Goal: Task Accomplishment & Management: Use online tool/utility

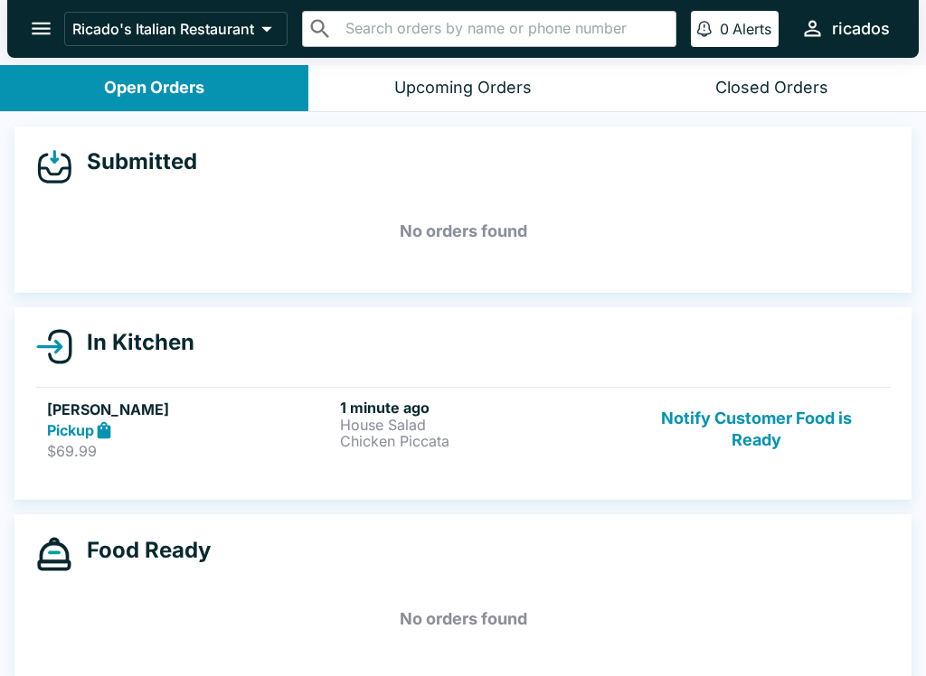
click at [495, 456] on div "1 minute ago House Salad Chicken Piccata" at bounding box center [483, 430] width 286 height 62
click at [589, 418] on p "House Salad" at bounding box center [483, 425] width 286 height 16
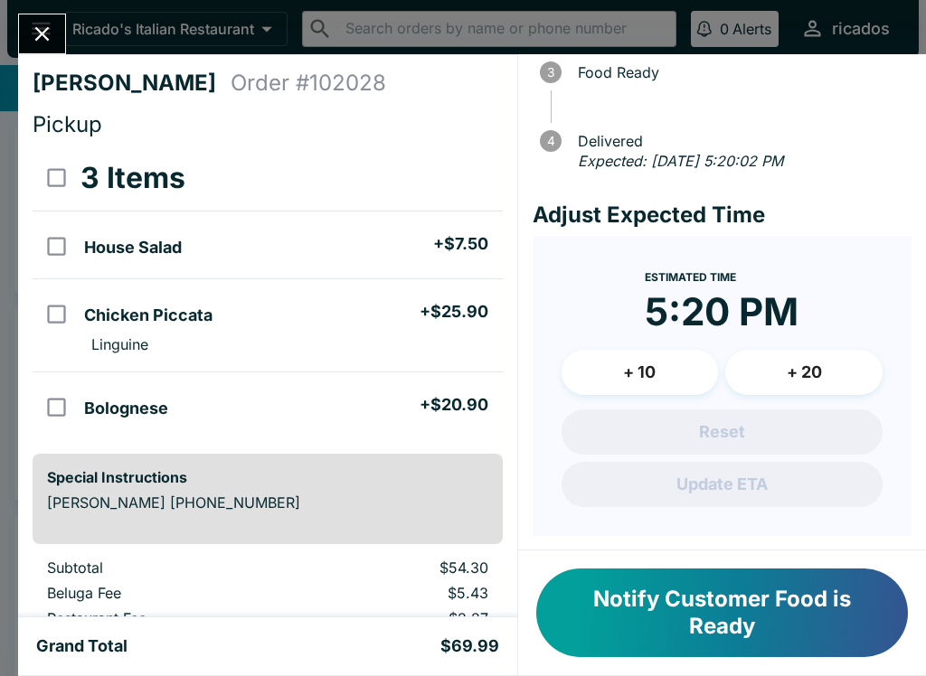
scroll to position [184, 0]
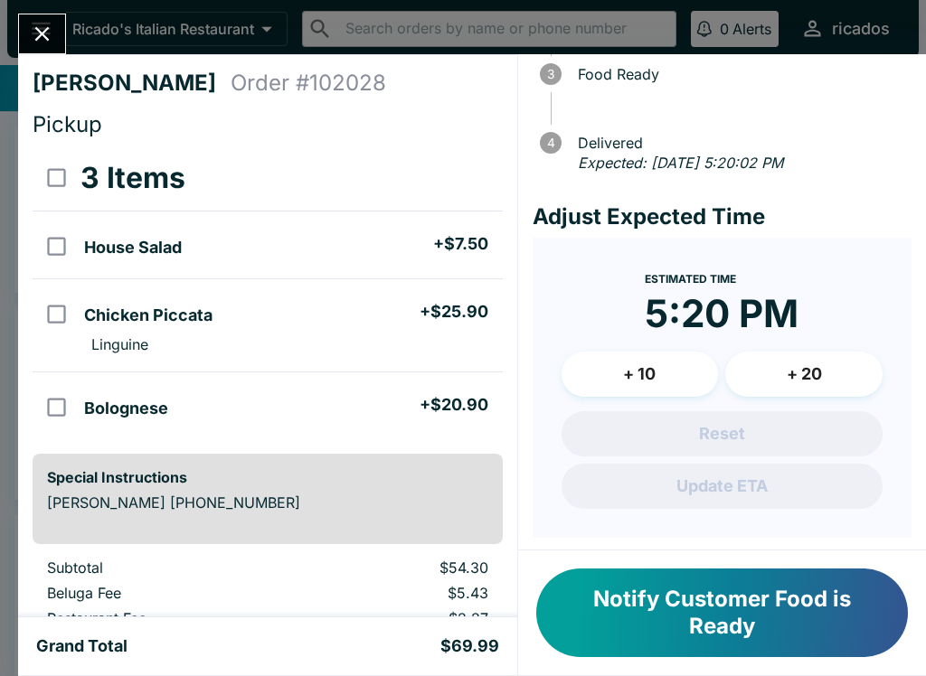
click at [840, 355] on button "+ 20" at bounding box center [803, 374] width 157 height 45
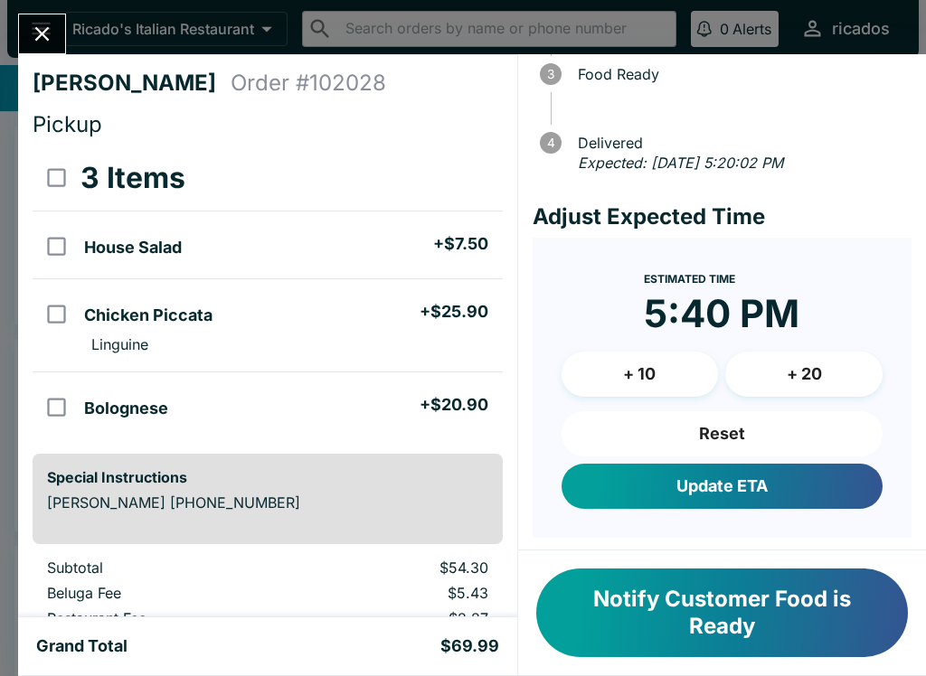
scroll to position [0, 0]
click at [54, 23] on icon "Close" at bounding box center [42, 34] width 24 height 24
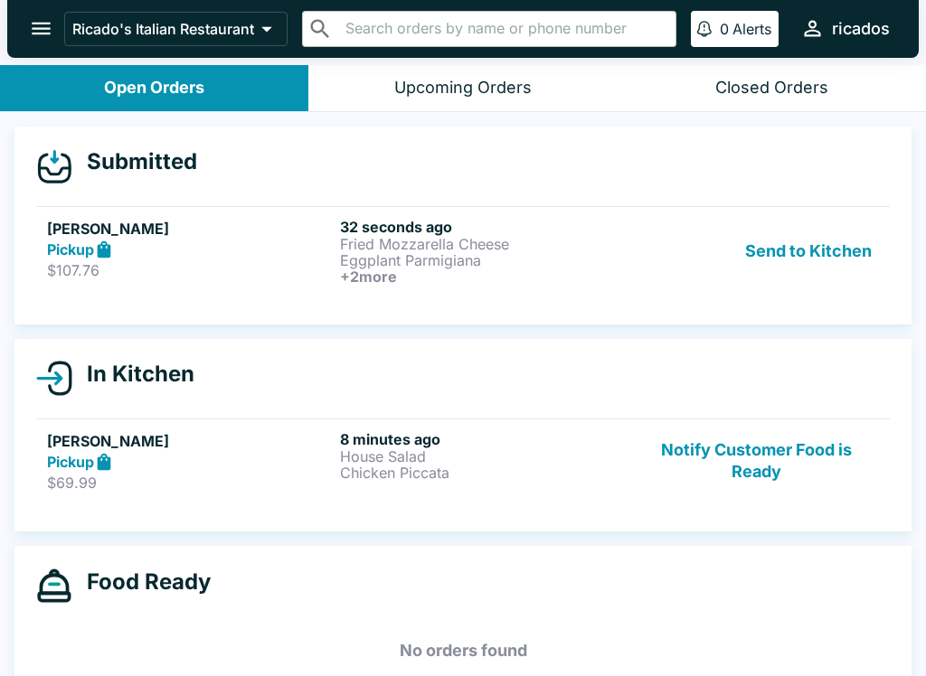
click at [278, 466] on div "Pickup" at bounding box center [190, 462] width 286 height 21
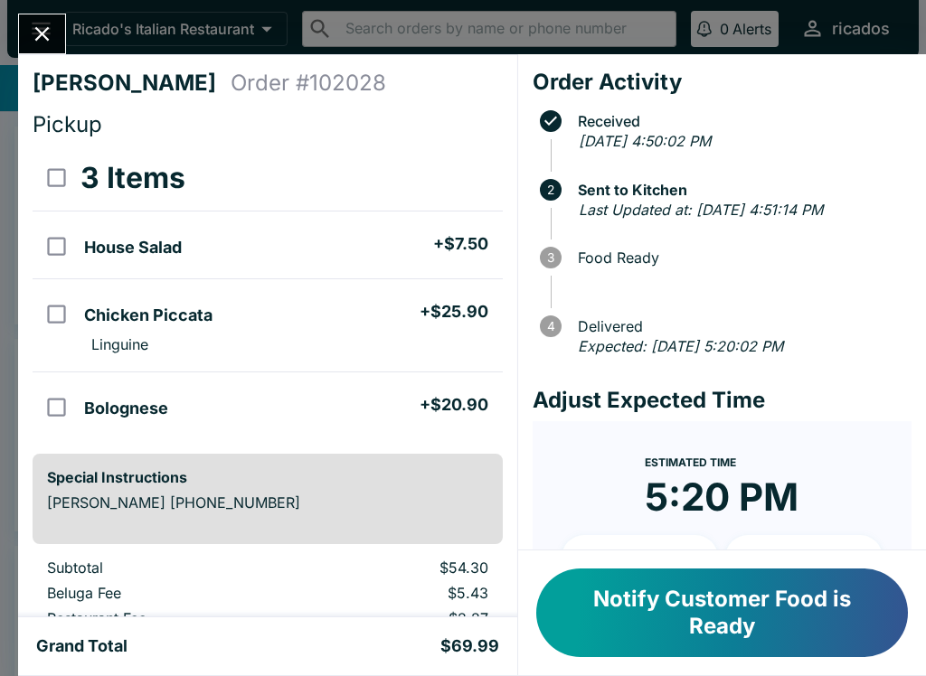
click at [36, 35] on icon "Close" at bounding box center [42, 34] width 24 height 24
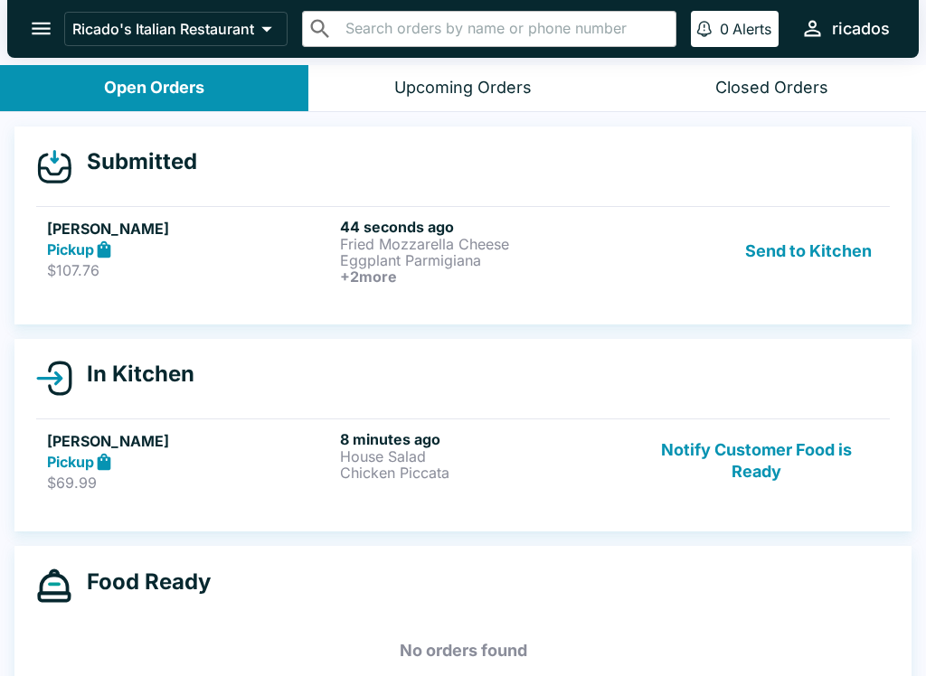
click at [500, 466] on p "Chicken Piccata" at bounding box center [483, 473] width 286 height 16
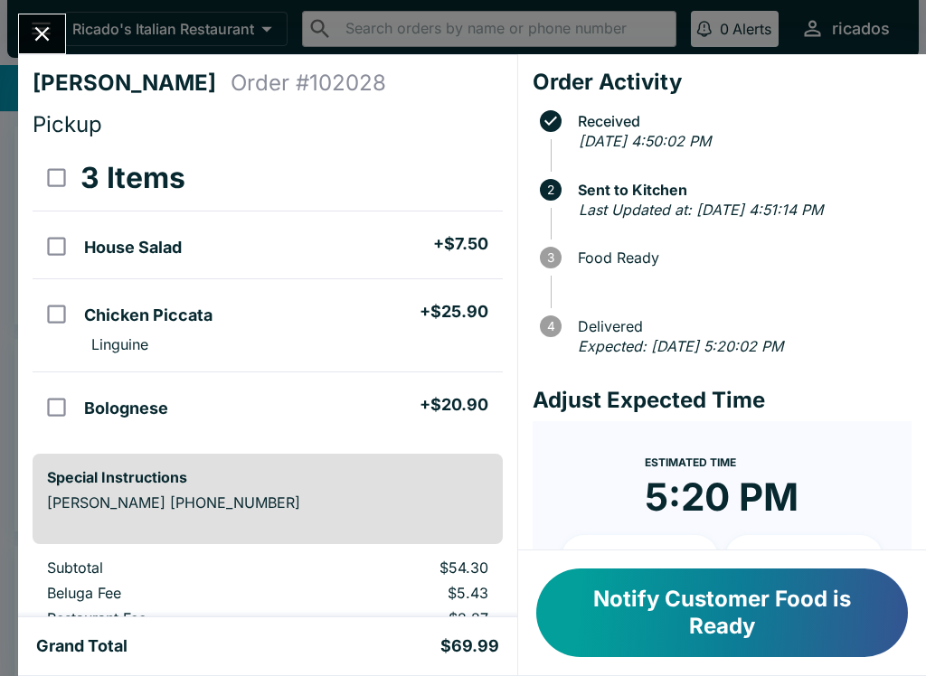
click at [34, 33] on icon "Close" at bounding box center [42, 34] width 24 height 24
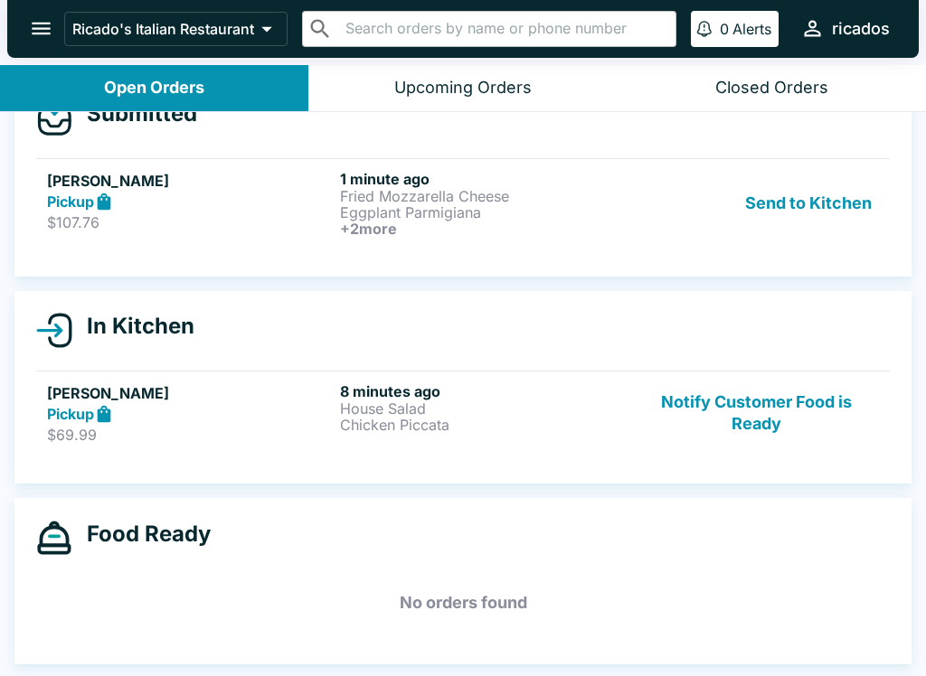
scroll to position [48, 0]
click at [833, 204] on button "Send to Kitchen" at bounding box center [808, 203] width 141 height 67
